Goal: Information Seeking & Learning: Learn about a topic

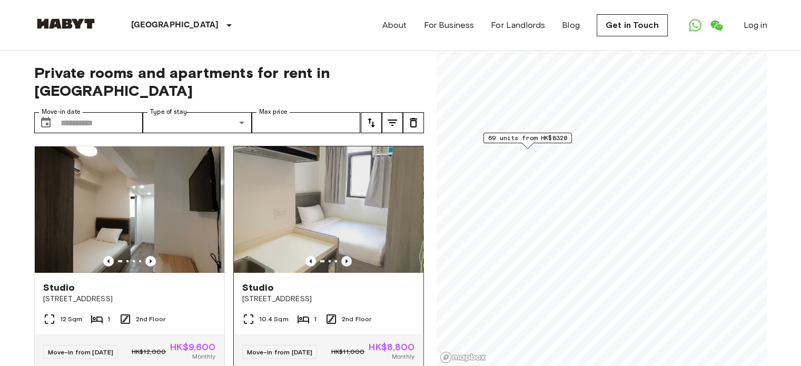
click at [341, 256] on icon "Previous image" at bounding box center [346, 261] width 11 height 11
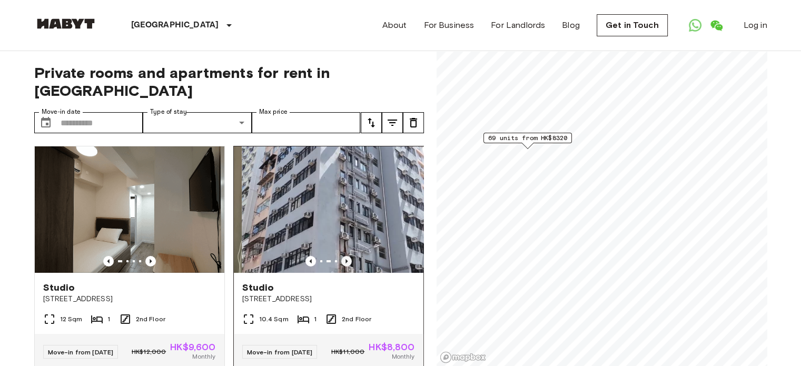
click at [341, 256] on icon "Previous image" at bounding box center [346, 261] width 11 height 11
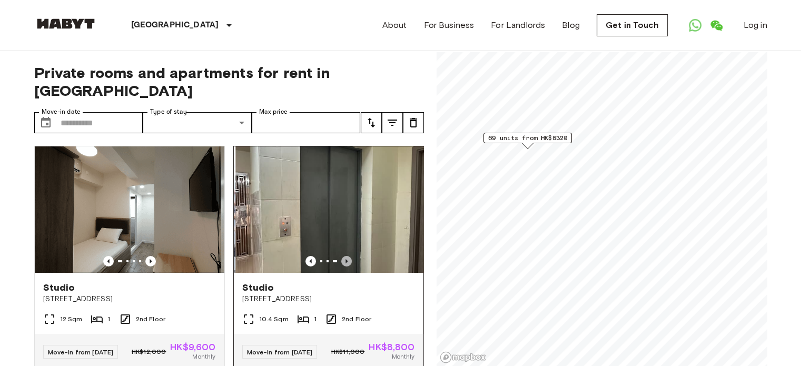
click at [341, 256] on icon "Previous image" at bounding box center [346, 261] width 11 height 11
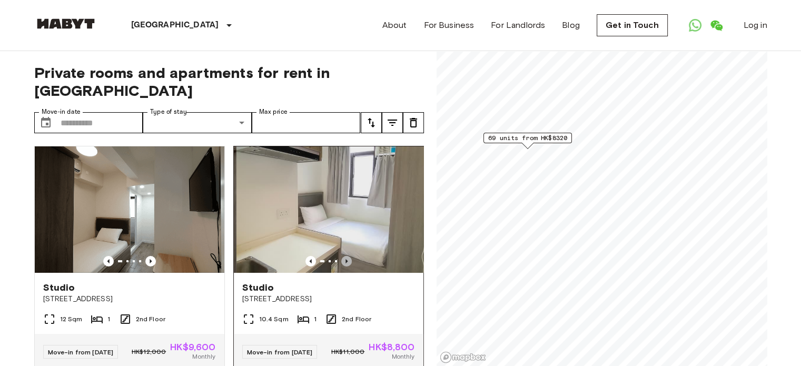
click at [341, 256] on icon "Previous image" at bounding box center [346, 261] width 11 height 11
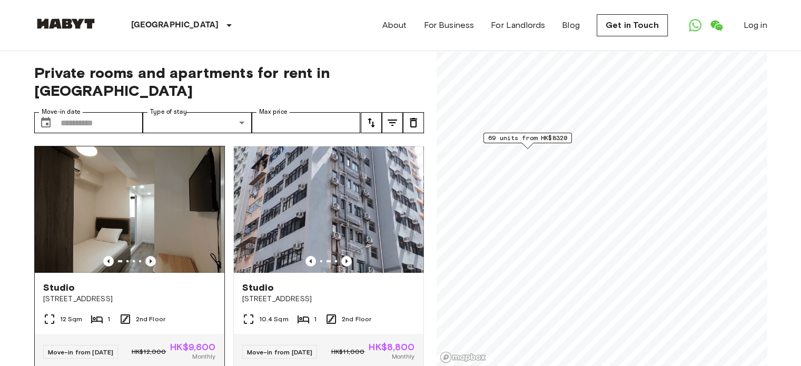
click at [151, 256] on icon "Previous image" at bounding box center [150, 261] width 11 height 11
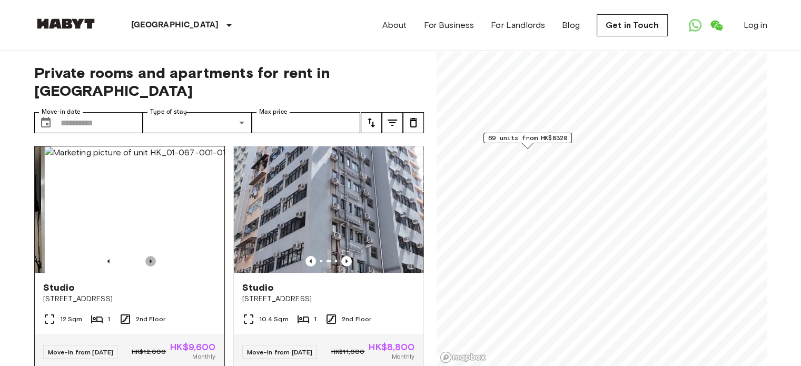
click at [151, 256] on icon "Previous image" at bounding box center [150, 261] width 11 height 11
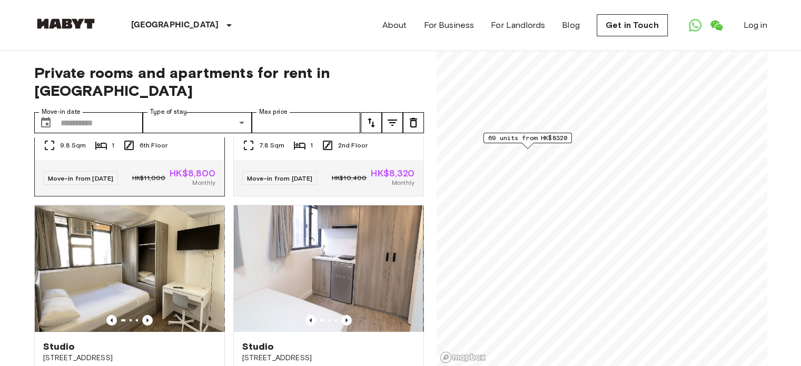
scroll to position [421, 0]
